Goal: Information Seeking & Learning: Learn about a topic

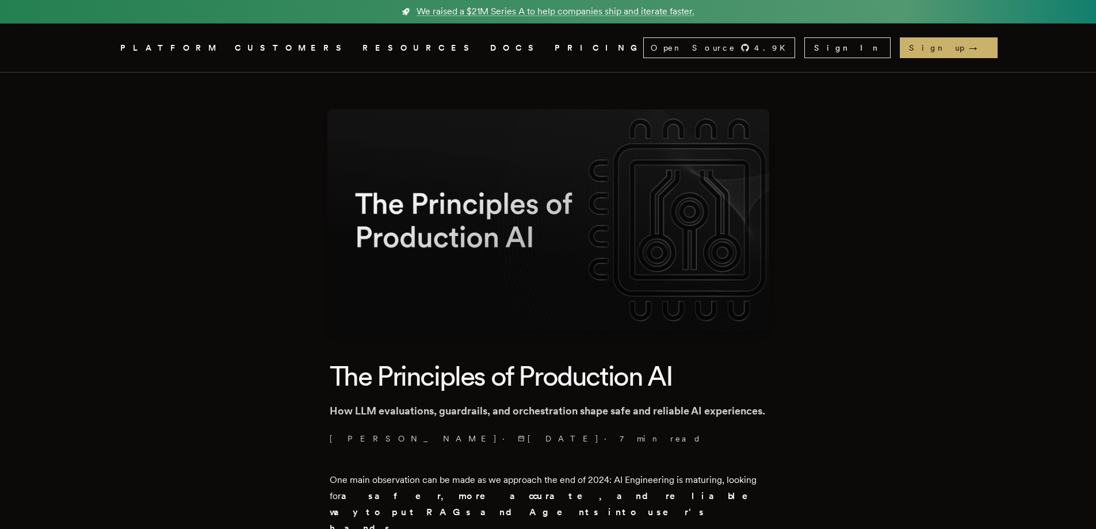
scroll to position [230, 0]
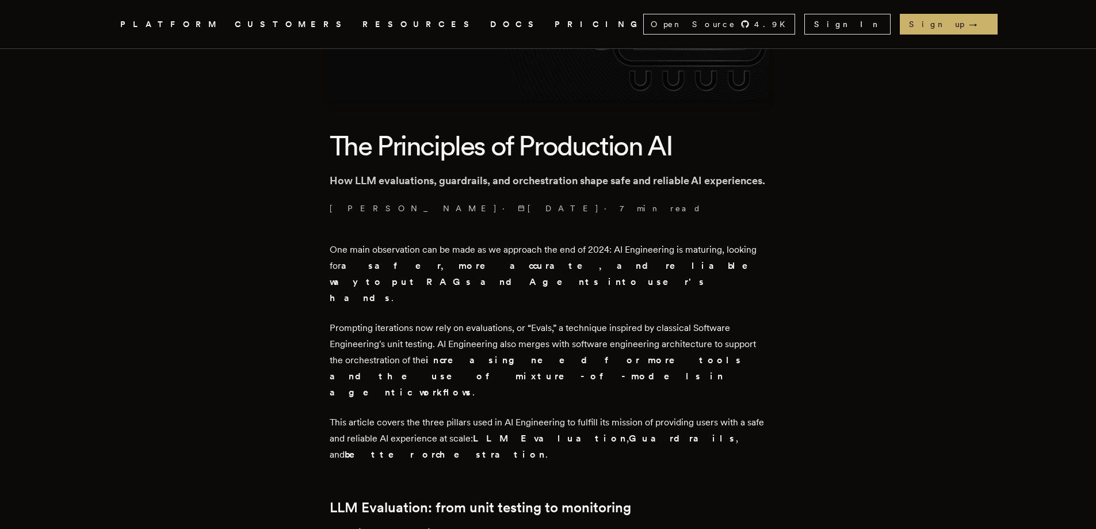
click at [383, 170] on header "The Principles of Production AI How LLM evaluations, guardrails, and orchestrat…" at bounding box center [548, 171] width 437 height 86
click at [378, 177] on p "How LLM evaluations, guardrails, and orchestration shape safe and reliable AI e…" at bounding box center [548, 181] width 437 height 16
click at [419, 178] on p "How LLM evaluations, guardrails, and orchestration shape safe and reliable AI e…" at bounding box center [548, 181] width 437 height 16
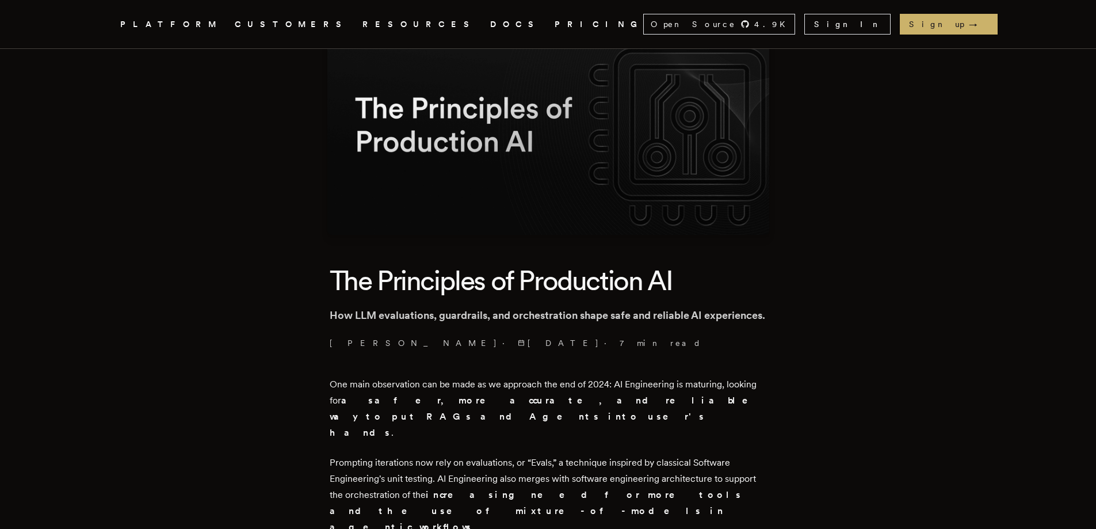
scroll to position [288, 0]
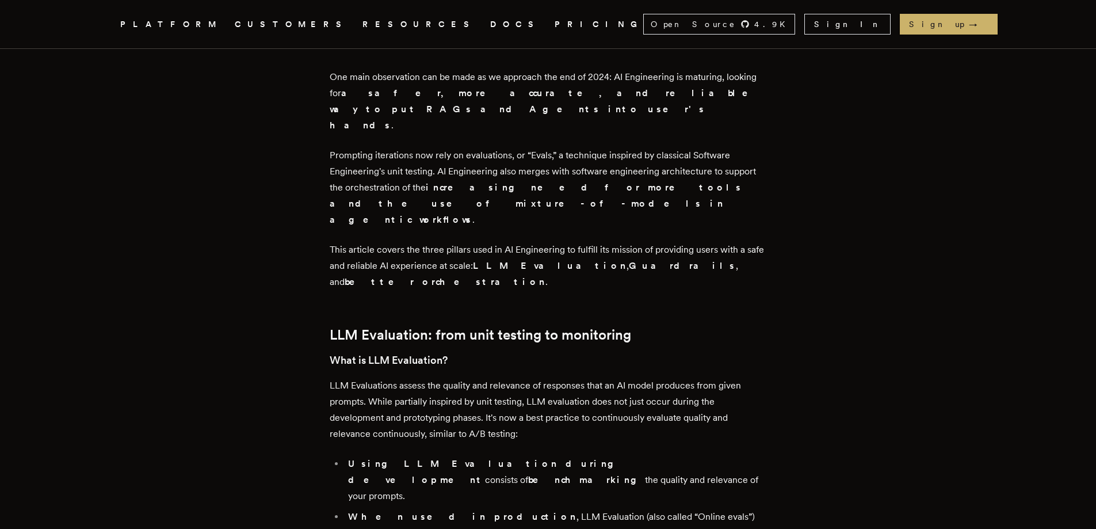
drag, startPoint x: 328, startPoint y: 209, endPoint x: 306, endPoint y: 234, distance: 33.8
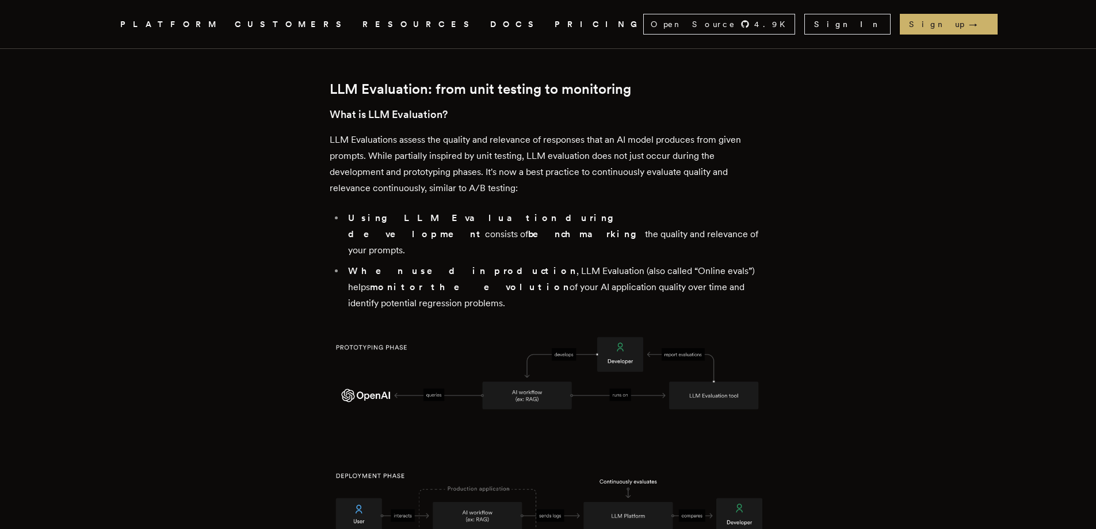
scroll to position [812, 0]
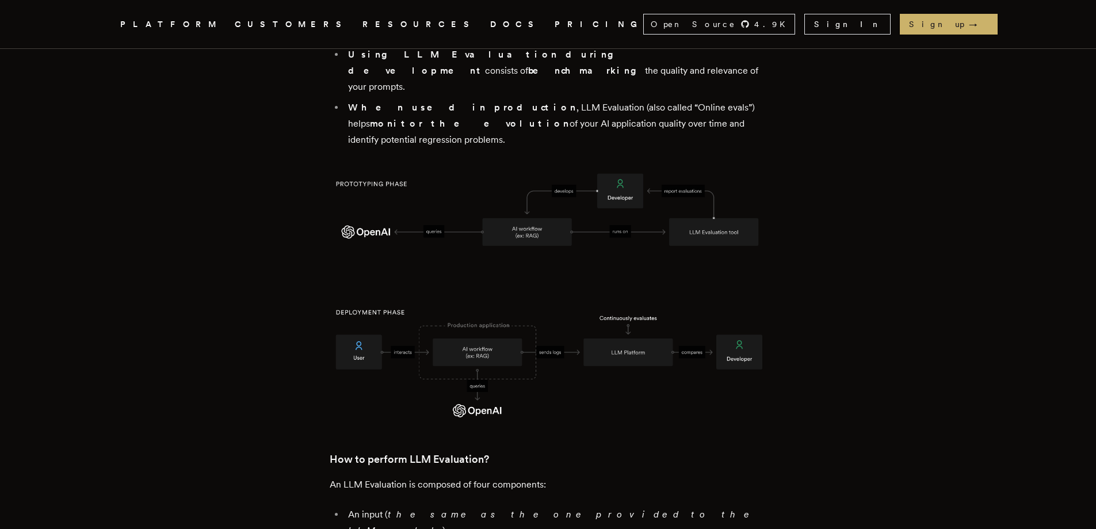
click at [462, 166] on img at bounding box center [548, 297] width 437 height 262
click at [335, 166] on img at bounding box center [548, 297] width 437 height 262
click at [382, 166] on img at bounding box center [548, 297] width 437 height 262
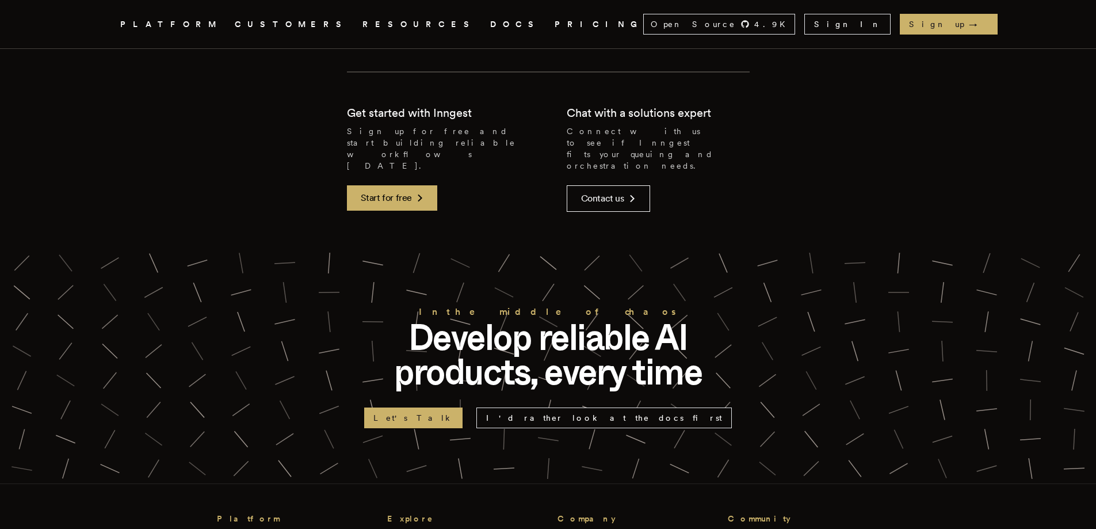
scroll to position [5024, 0]
